Goal: Browse casually

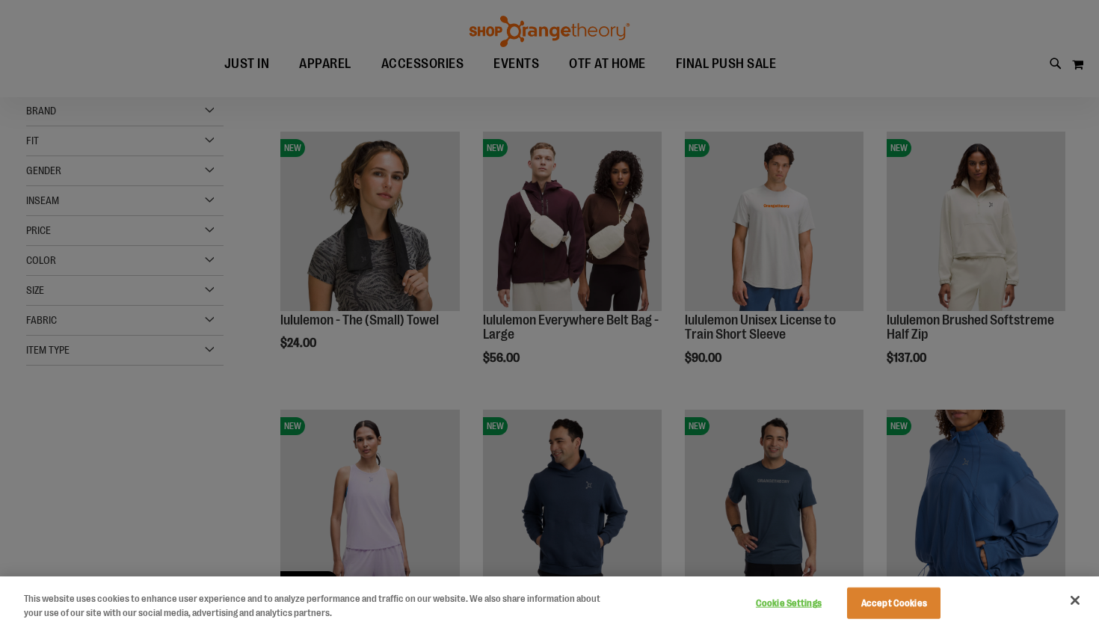
scroll to position [190, 0]
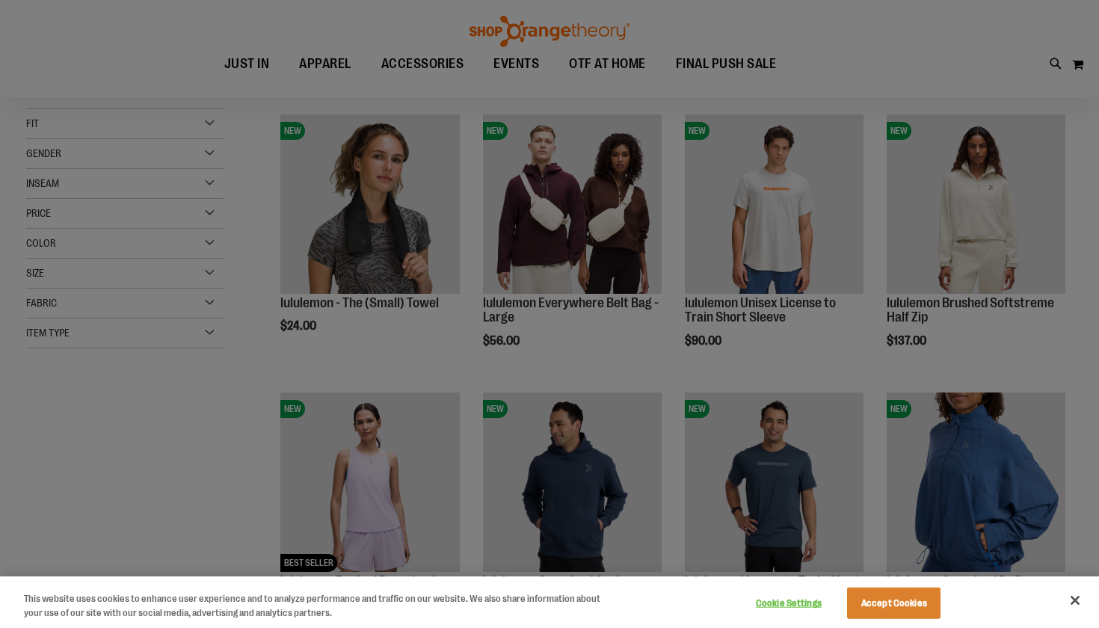
click at [436, 211] on div at bounding box center [549, 314] width 1099 height 628
click at [881, 598] on button "Accept Cookies" at bounding box center [893, 603] width 93 height 31
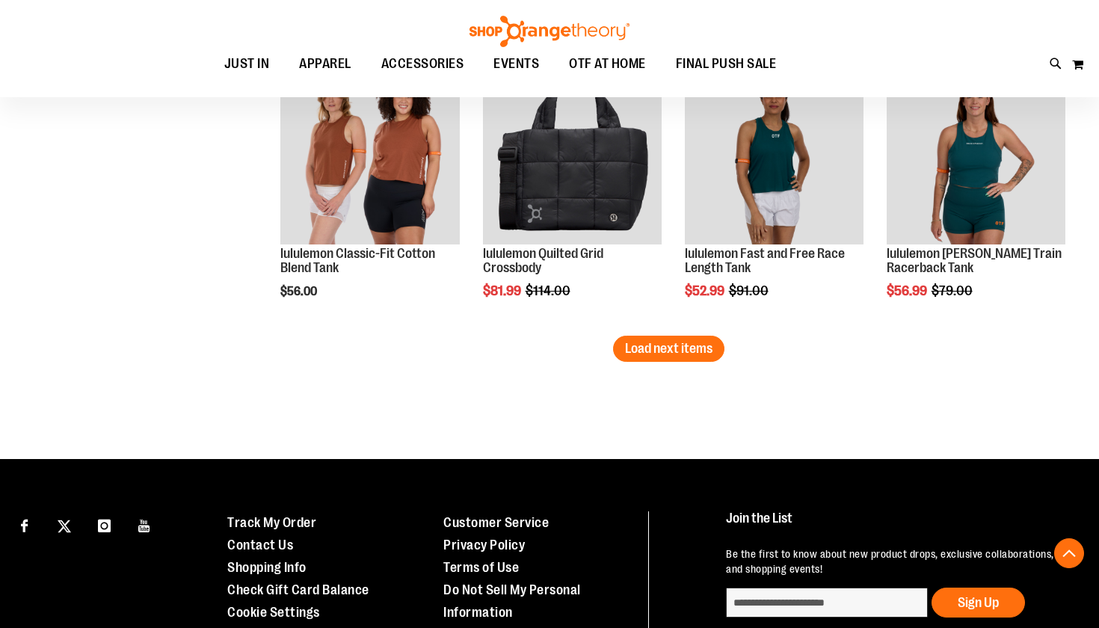
scroll to position [2468, 0]
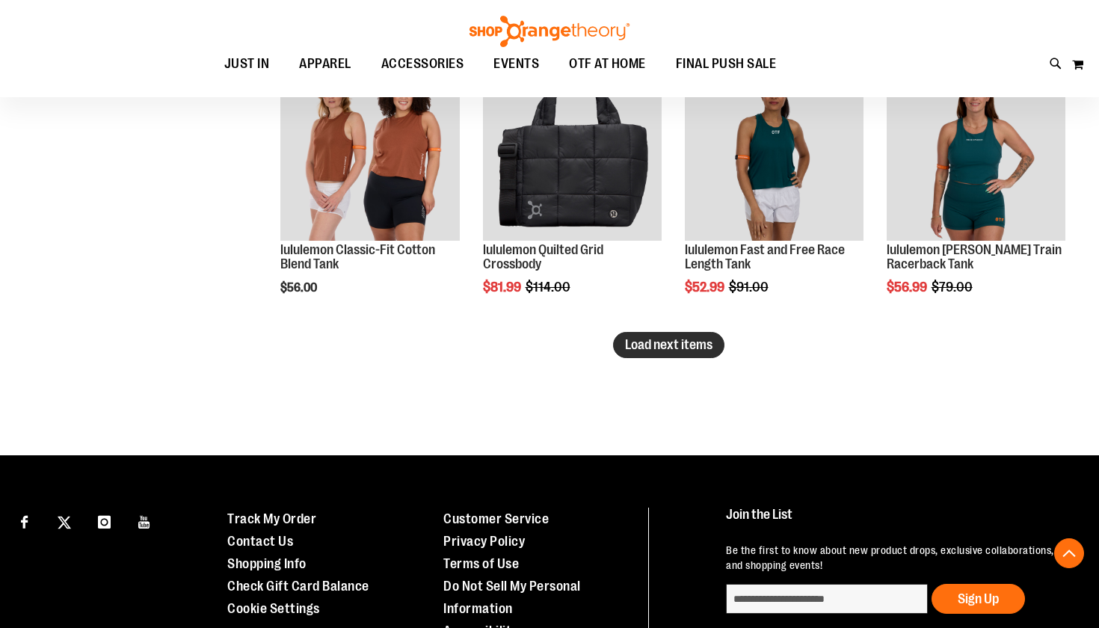
click at [676, 338] on span "Load next items" at bounding box center [668, 344] width 87 height 15
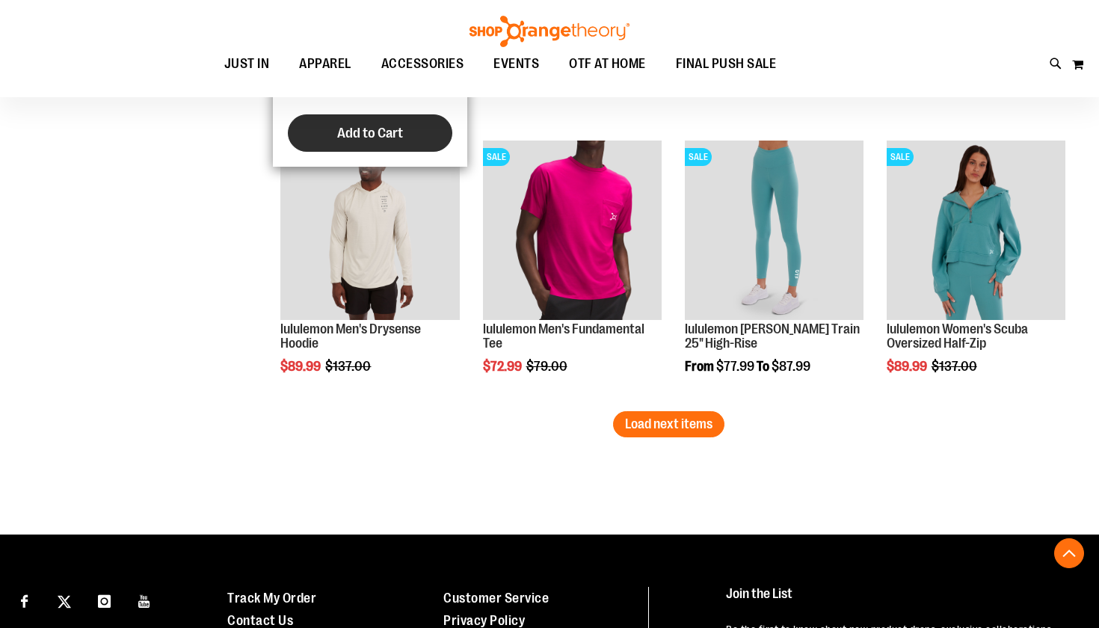
scroll to position [3210, 0]
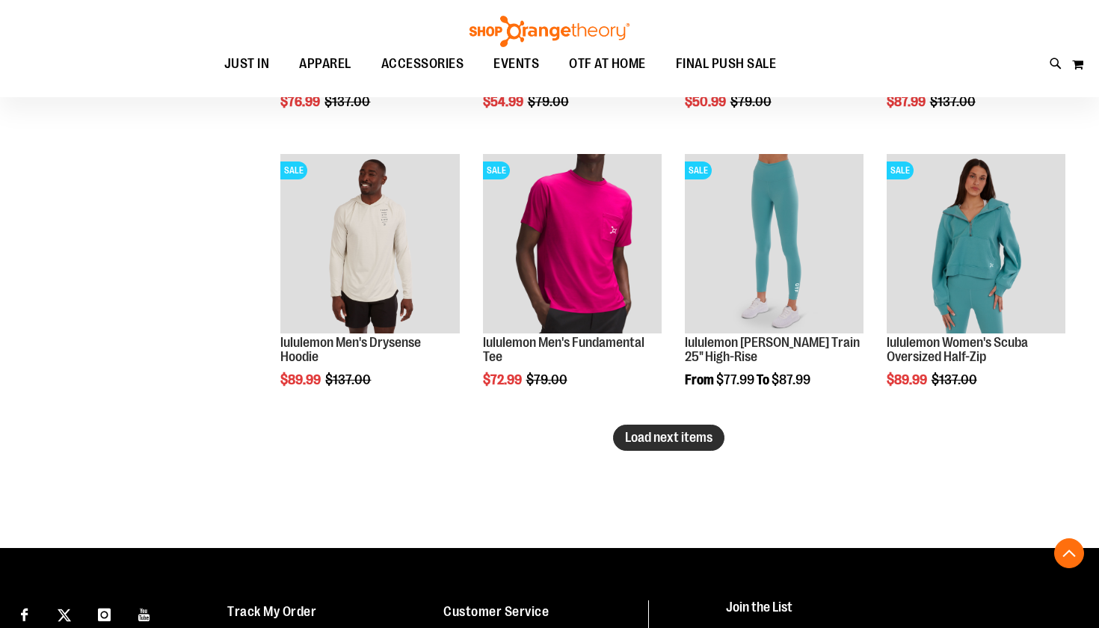
click at [646, 440] on span "Load next items" at bounding box center [668, 437] width 87 height 15
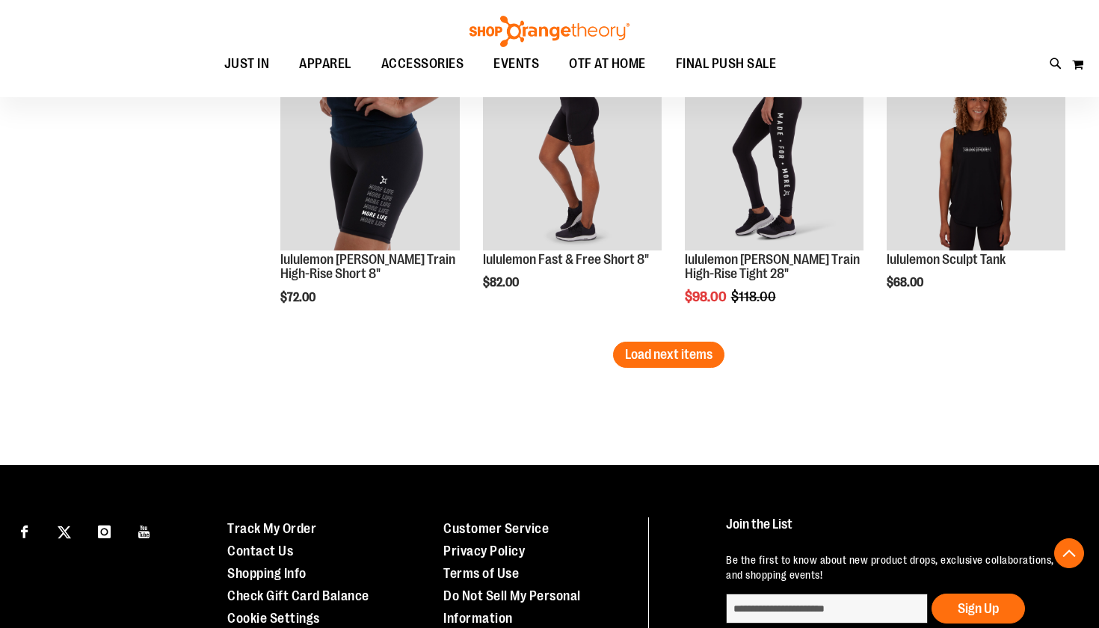
scroll to position [4175, 0]
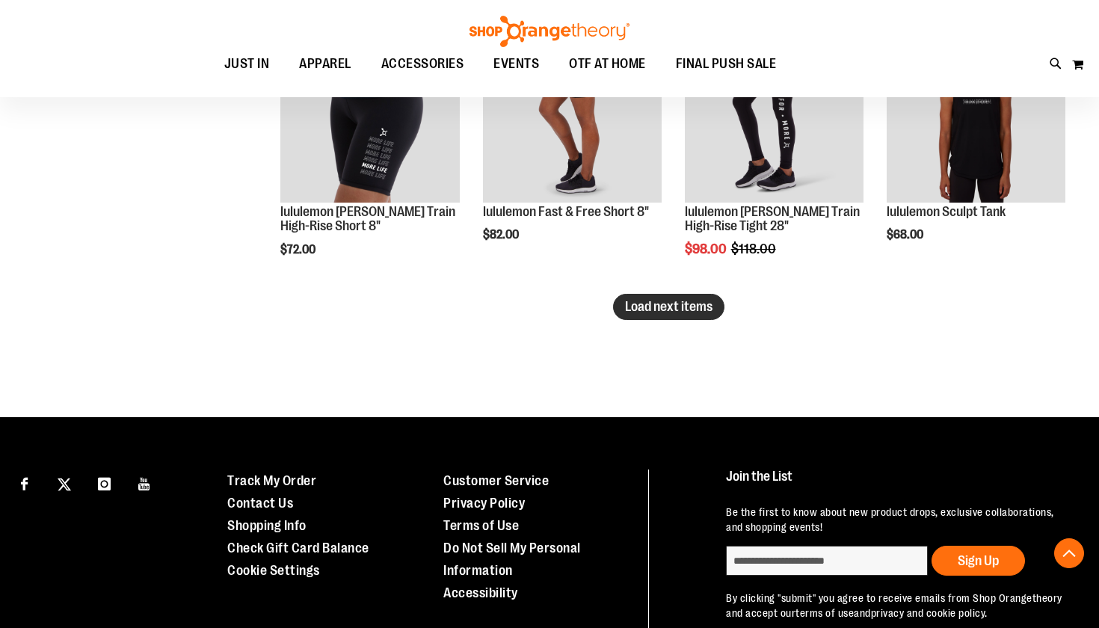
click at [647, 307] on span "Load next items" at bounding box center [668, 306] width 87 height 15
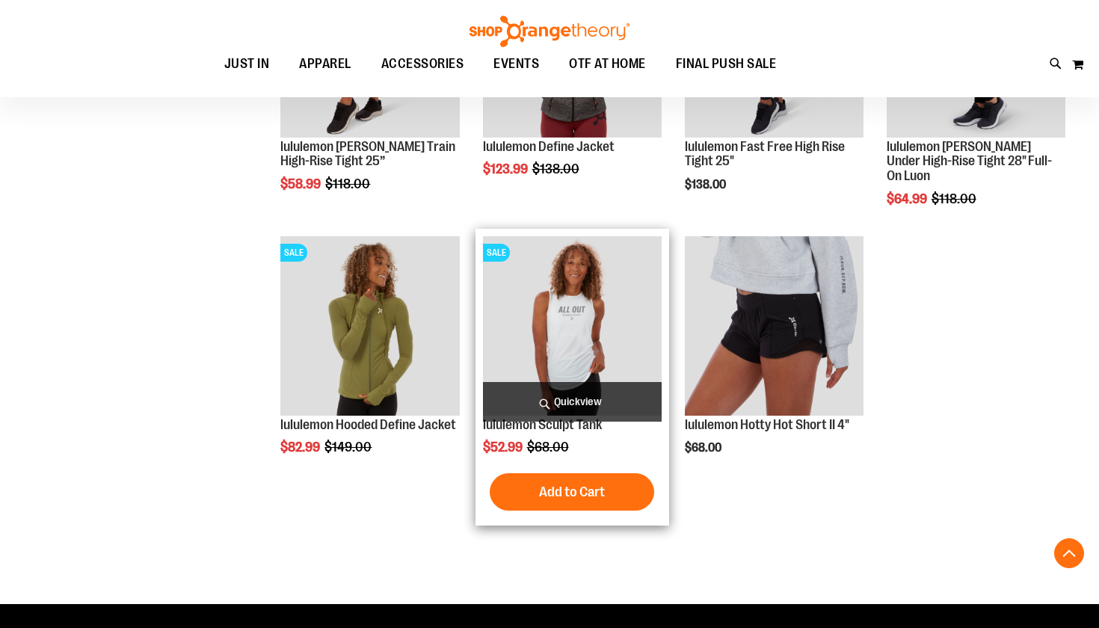
scroll to position [4519, 1]
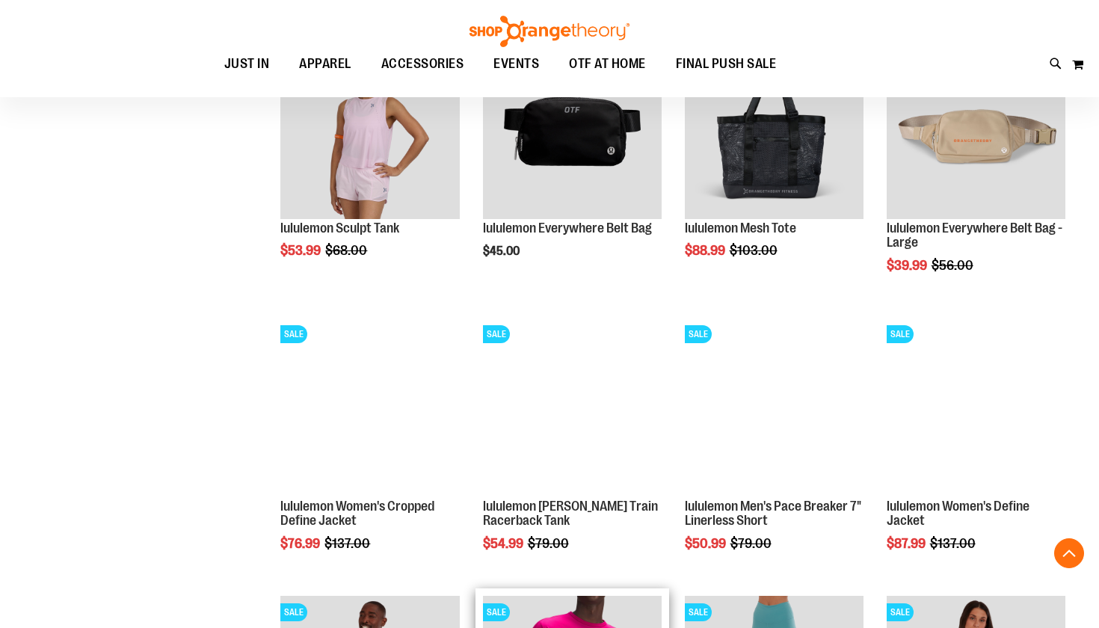
scroll to position [2767, 0]
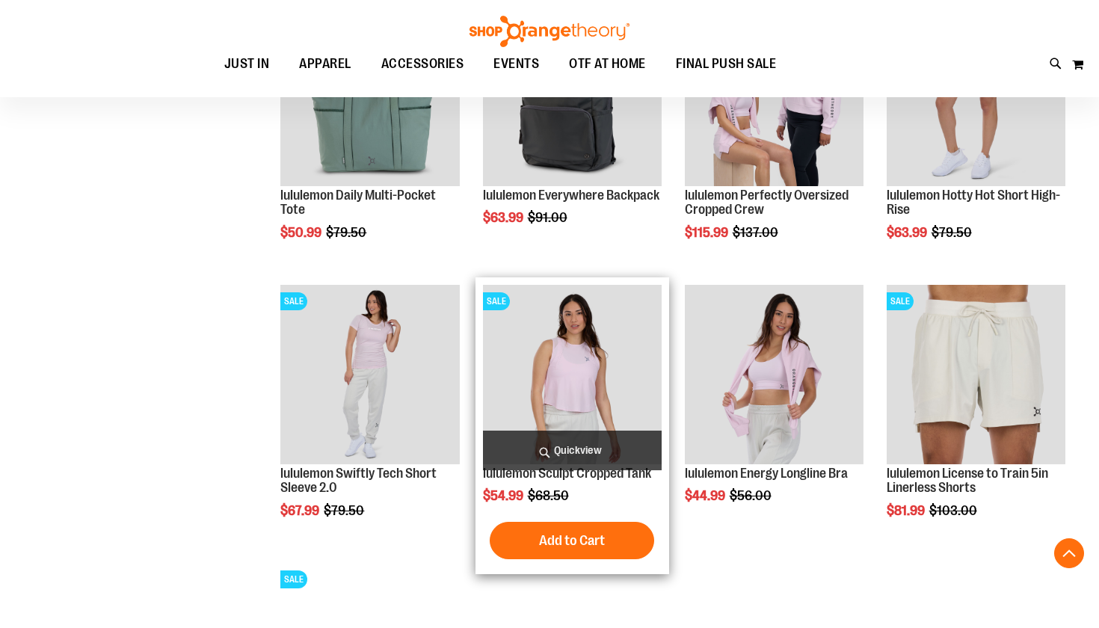
scroll to position [1353, 1]
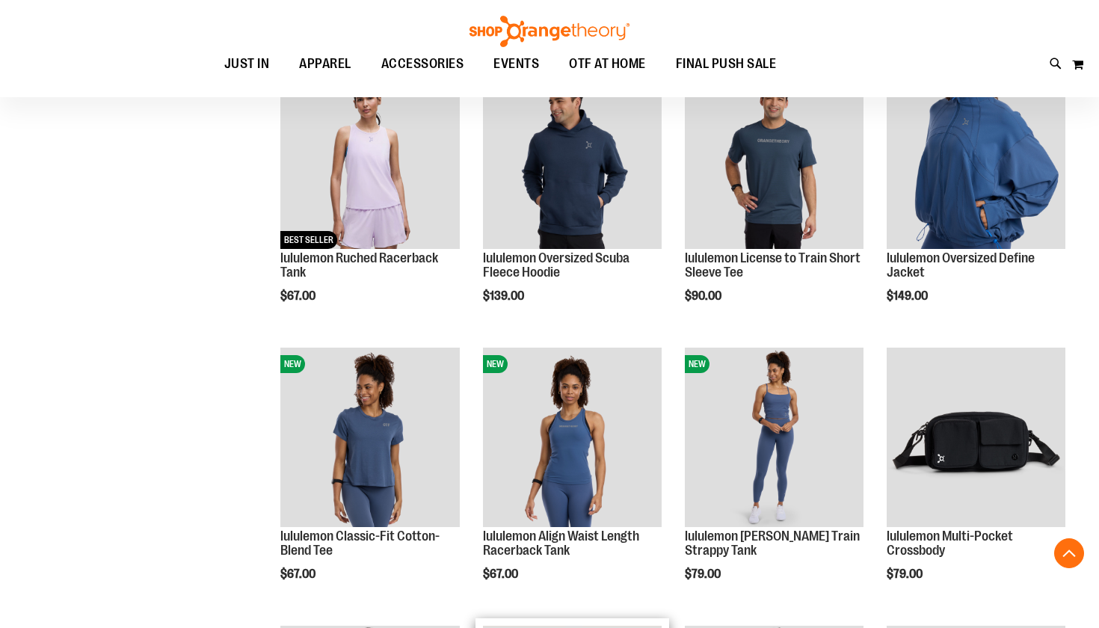
scroll to position [513, 1]
